Goal: Task Accomplishment & Management: Use online tool/utility

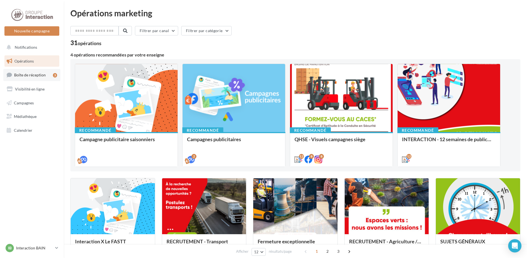
click at [34, 78] on link "Boîte de réception 3" at bounding box center [31, 75] width 57 height 12
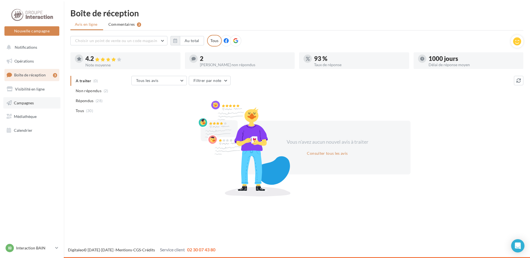
click at [39, 103] on link "Campagnes" at bounding box center [31, 103] width 57 height 12
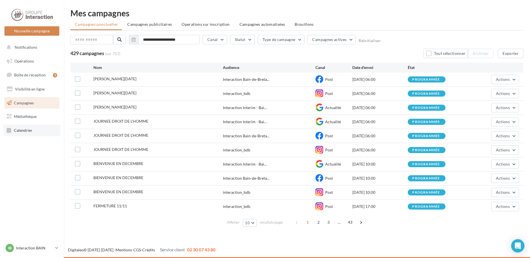
click at [19, 128] on span "Calendrier" at bounding box center [23, 130] width 19 height 5
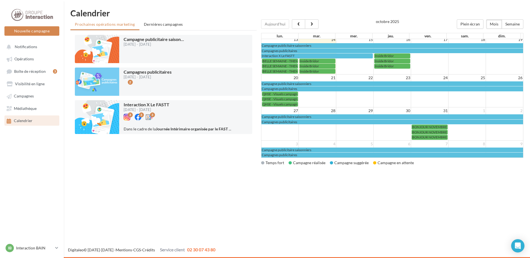
scroll to position [74, 0]
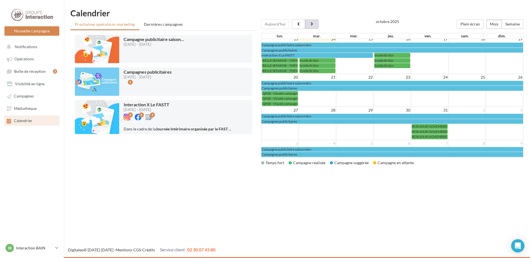
click at [314, 21] on button "button" at bounding box center [311, 23] width 13 height 9
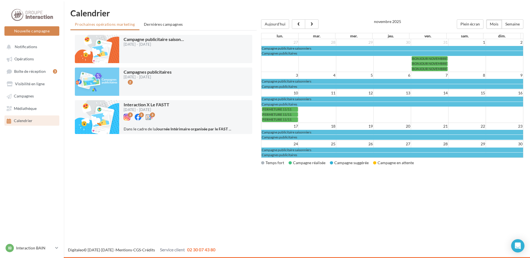
click at [202, 202] on div "Nouvelle campagne Nouvelle campagne Notifications Opérations Boîte de réception…" at bounding box center [265, 129] width 530 height 258
click at [325, 10] on h1 "Calendrier" at bounding box center [296, 13] width 453 height 8
click at [177, 23] on span "Dernières campagnes" at bounding box center [163, 24] width 39 height 5
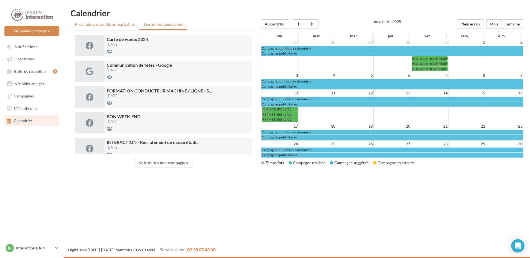
click at [97, 25] on span "Prochaines opérations marketing" at bounding box center [105, 24] width 60 height 5
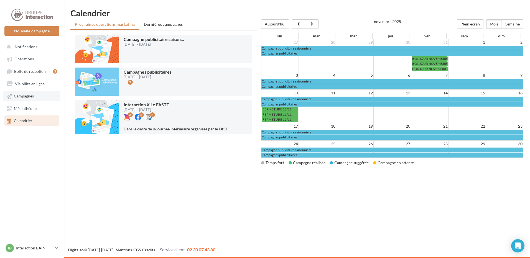
click at [40, 97] on link "Campagnes" at bounding box center [31, 96] width 57 height 10
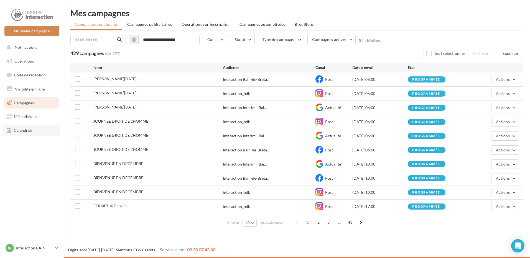
click at [29, 130] on span "Calendrier" at bounding box center [23, 130] width 19 height 5
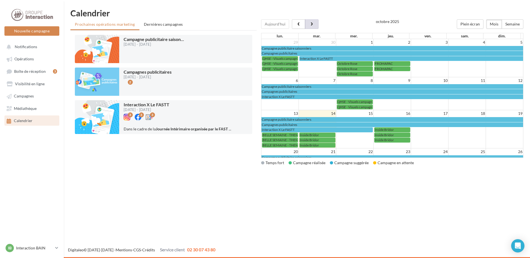
click at [308, 24] on button "button" at bounding box center [311, 23] width 13 height 9
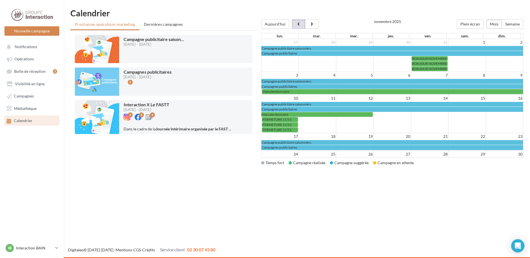
click at [294, 25] on button "button" at bounding box center [298, 23] width 13 height 9
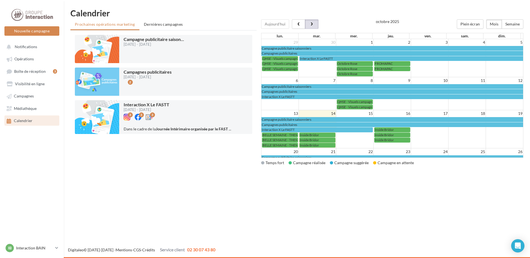
click at [311, 25] on span "button" at bounding box center [311, 24] width 5 height 4
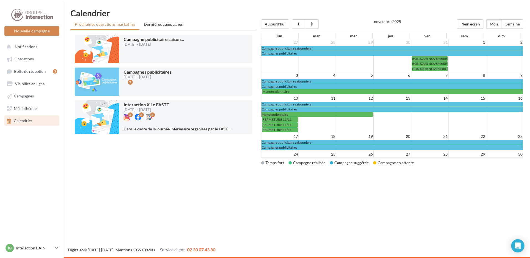
click at [352, 199] on div "Nouvelle campagne Nouvelle campagne Notifications Opérations Boîte de réception…" at bounding box center [265, 129] width 530 height 258
click at [33, 95] on span "Campagnes" at bounding box center [24, 96] width 20 height 5
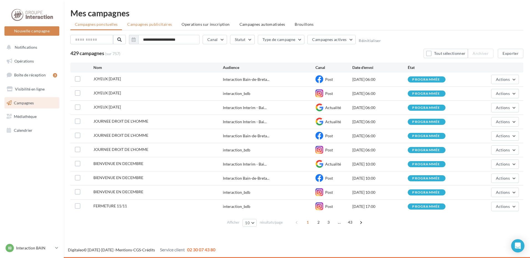
click at [158, 26] on span "Campagnes publicitaires" at bounding box center [149, 24] width 45 height 5
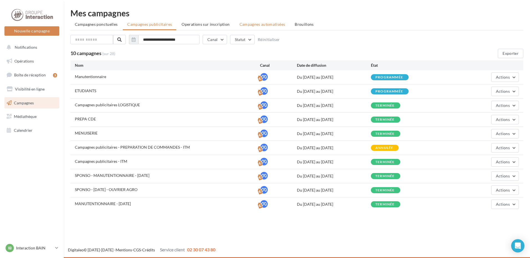
click at [256, 27] on li "Campagnes automatisées" at bounding box center [262, 24] width 55 height 10
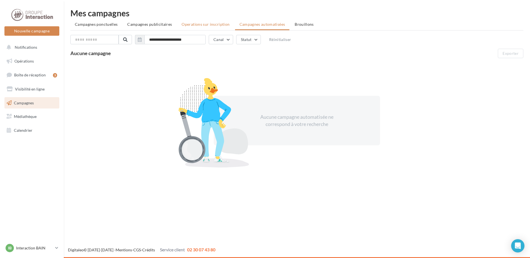
click at [190, 25] on span "Operations sur inscription" at bounding box center [205, 24] width 48 height 5
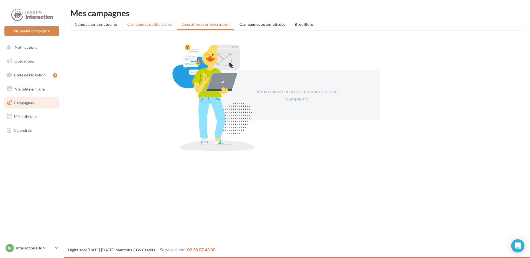
click at [152, 27] on li "Campagnes publicitaires" at bounding box center [149, 24] width 53 height 10
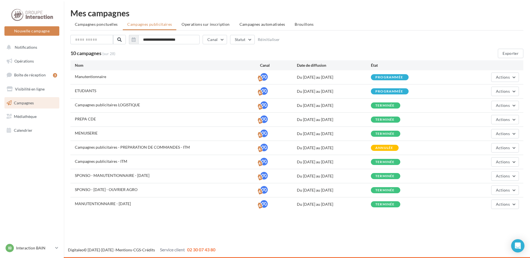
drag, startPoint x: 88, startPoint y: 78, endPoint x: 229, endPoint y: 77, distance: 141.2
click at [229, 77] on div "Manutentionnaire" at bounding box center [167, 77] width 185 height 7
click at [505, 77] on span "Actions" at bounding box center [502, 77] width 14 height 5
click at [495, 91] on button "Éditer" at bounding box center [490, 90] width 55 height 14
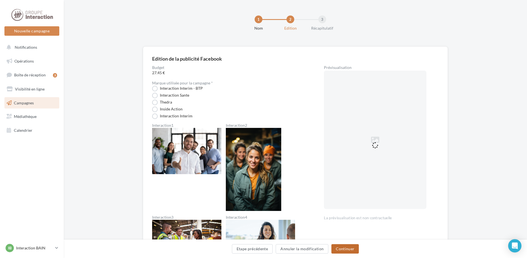
click at [351, 248] on button "Continuer" at bounding box center [344, 248] width 27 height 9
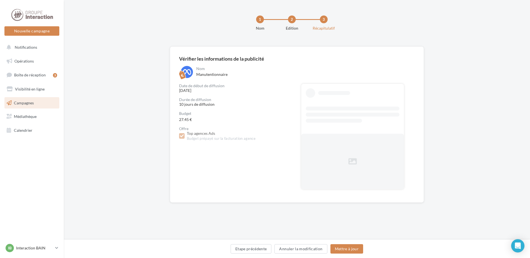
click at [211, 74] on div "Nom Manutentionnaire" at bounding box center [304, 73] width 219 height 14
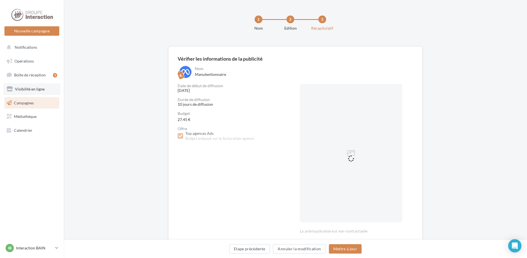
click at [27, 84] on link "Visibilité en ligne" at bounding box center [31, 89] width 57 height 12
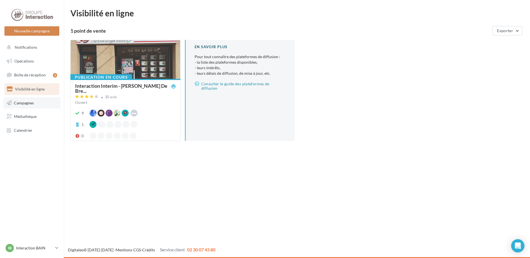
click at [30, 101] on span "Campagnes" at bounding box center [24, 102] width 20 height 5
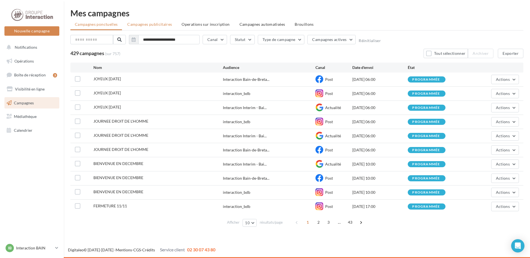
click at [154, 27] on li "Campagnes publicitaires" at bounding box center [149, 24] width 53 height 10
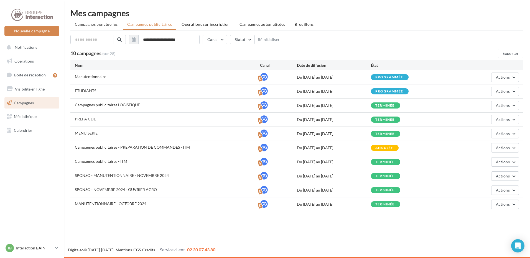
click at [351, 36] on div "**********" at bounding box center [296, 41] width 453 height 12
click at [442, 8] on div "**********" at bounding box center [297, 110] width 466 height 220
click at [32, 73] on span "Boîte de réception" at bounding box center [30, 75] width 32 height 5
